Goal: Task Accomplishment & Management: Use online tool/utility

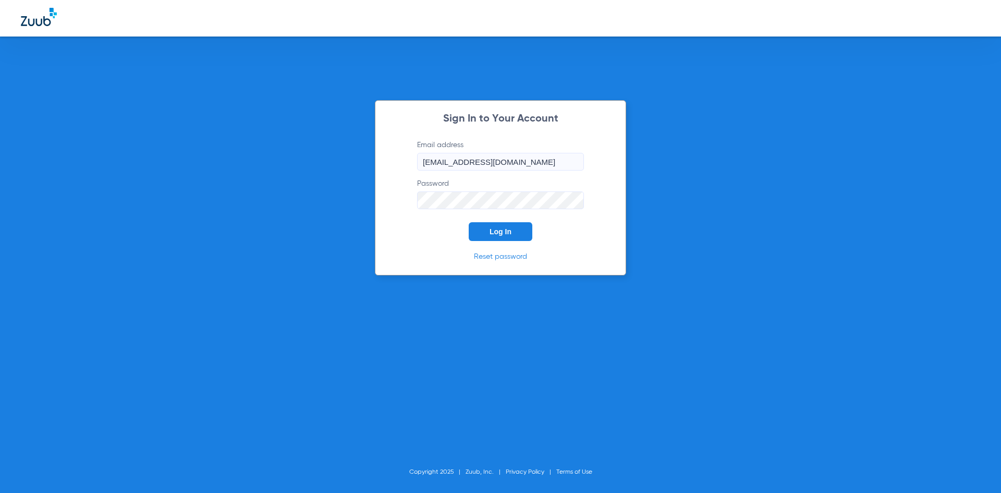
click at [504, 229] on span "Log In" at bounding box center [501, 231] width 22 height 8
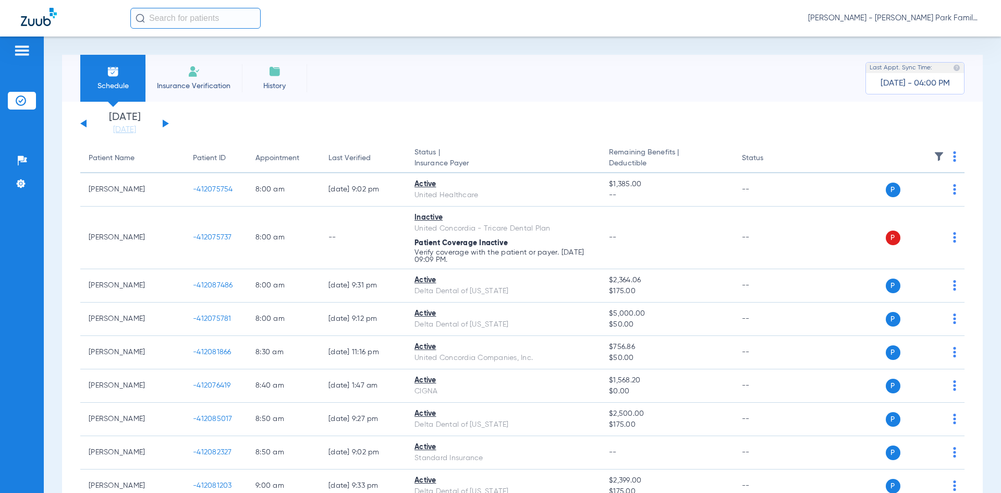
click at [163, 123] on button at bounding box center [166, 123] width 6 height 8
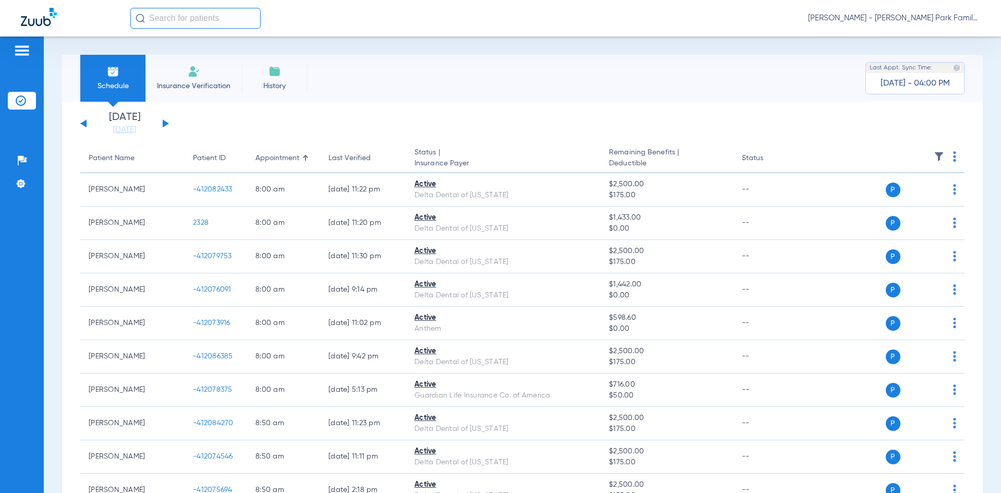
click at [934, 155] on img at bounding box center [939, 156] width 10 height 10
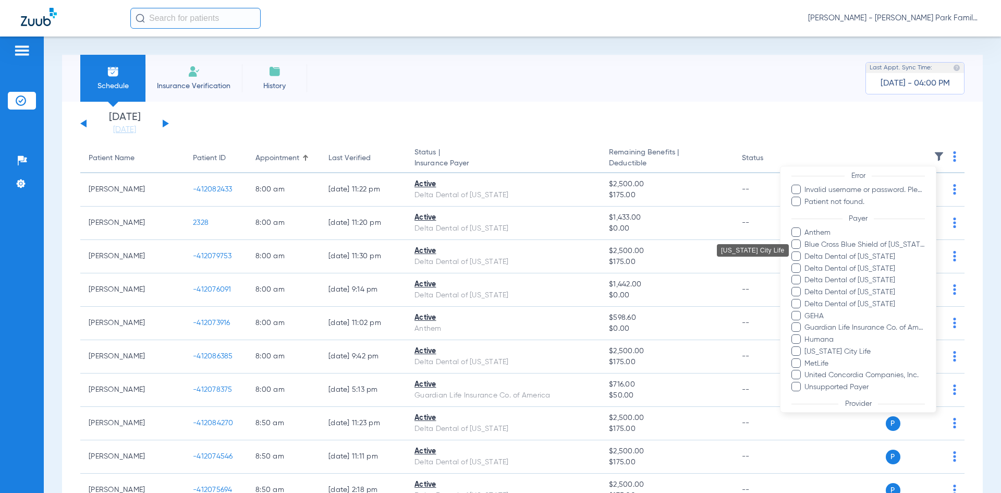
scroll to position [181, 0]
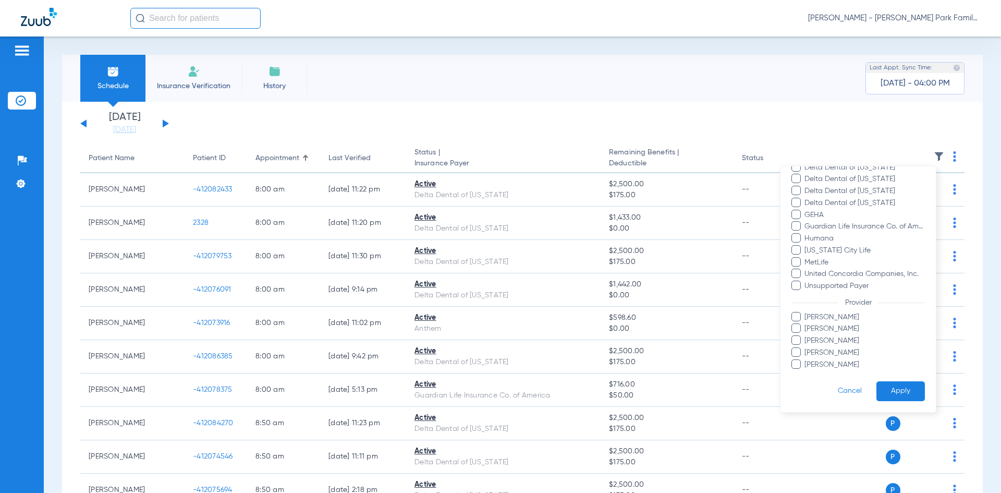
click at [800, 317] on span at bounding box center [795, 316] width 9 height 9
click at [806, 324] on input "[PERSON_NAME]" at bounding box center [806, 324] width 0 height 0
click at [799, 355] on span at bounding box center [795, 351] width 9 height 9
click at [806, 360] on input "[PERSON_NAME]" at bounding box center [806, 360] width 0 height 0
click at [894, 387] on button "Apply" at bounding box center [900, 391] width 48 height 20
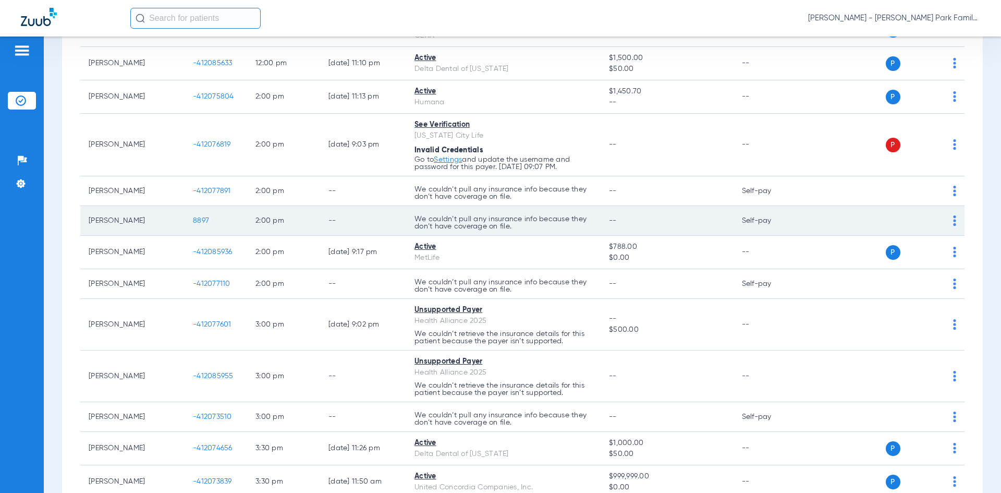
scroll to position [593, 0]
